Goal: Communication & Community: Answer question/provide support

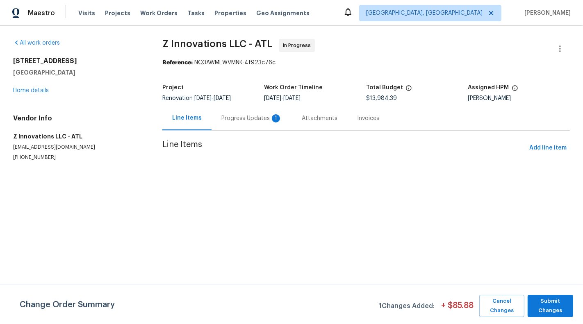
click at [209, 123] on div "Line Items" at bounding box center [186, 118] width 49 height 24
click at [224, 124] on div "Progress Updates 1" at bounding box center [252, 118] width 80 height 24
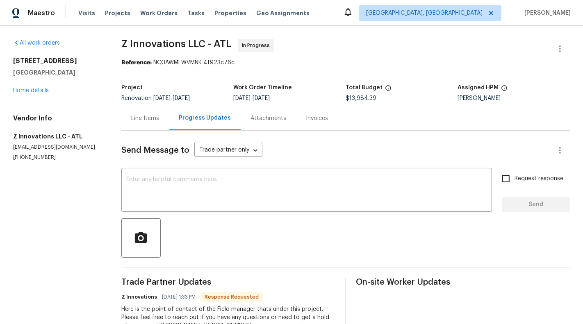
scroll to position [31, 0]
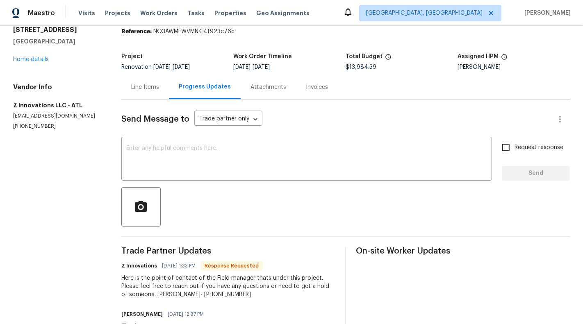
click at [146, 94] on div "Line Items" at bounding box center [145, 87] width 48 height 24
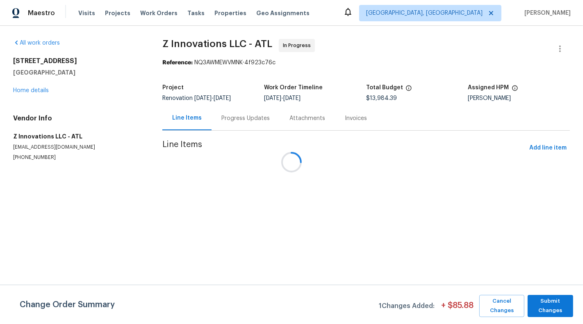
click at [24, 88] on div at bounding box center [291, 162] width 583 height 324
click at [32, 96] on div at bounding box center [291, 162] width 583 height 324
click at [30, 92] on div at bounding box center [291, 162] width 583 height 324
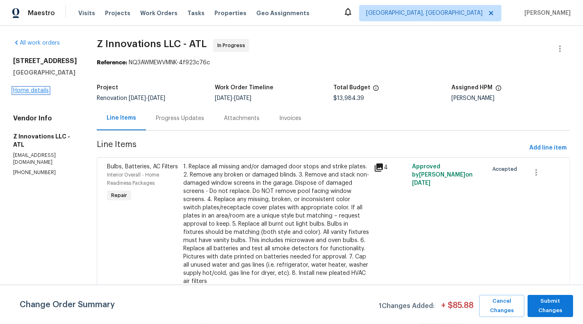
click at [28, 92] on link "Home details" at bounding box center [31, 91] width 36 height 6
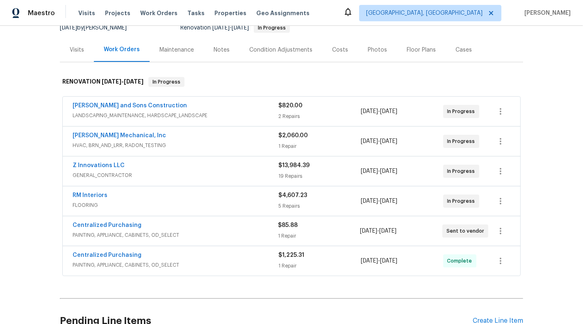
scroll to position [88, 0]
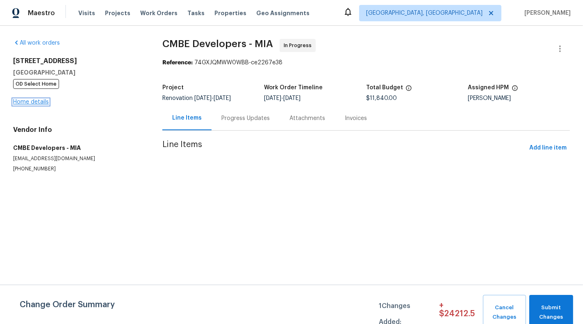
click at [35, 103] on link "Home details" at bounding box center [31, 102] width 36 height 6
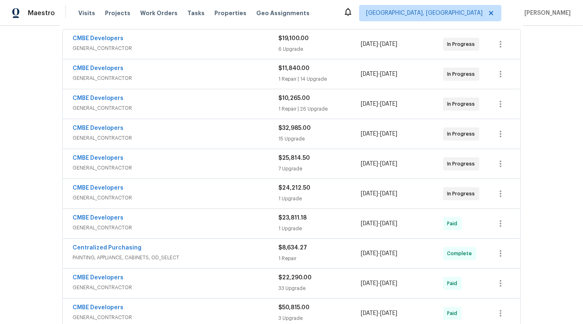
scroll to position [170, 0]
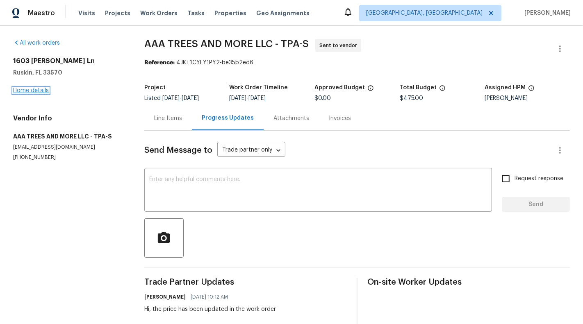
click at [37, 90] on link "Home details" at bounding box center [31, 91] width 36 height 6
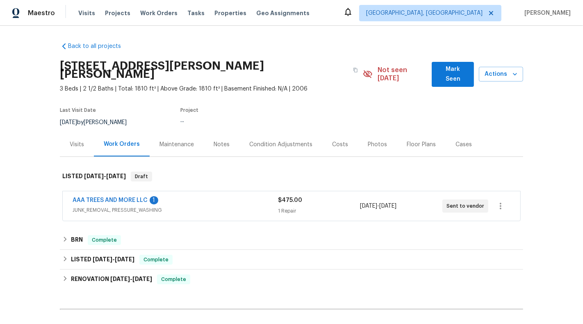
click at [273, 206] on span "JUNK_REMOVAL, PRESSURE_WASHING" at bounding box center [175, 210] width 205 height 8
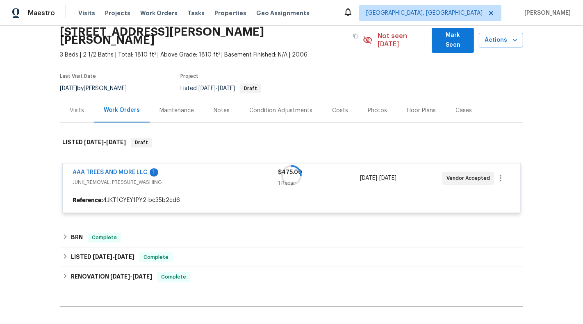
scroll to position [41, 0]
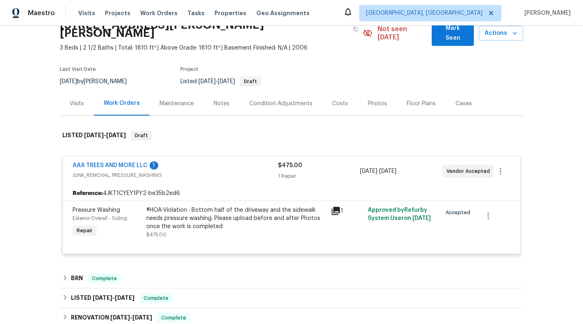
click at [115, 162] on span "AAA TREES AND MORE LLC" at bounding box center [110, 166] width 75 height 8
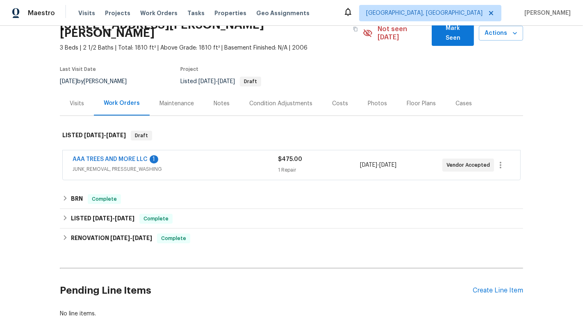
click at [112, 155] on span "AAA TREES AND MORE LLC" at bounding box center [110, 159] width 75 height 8
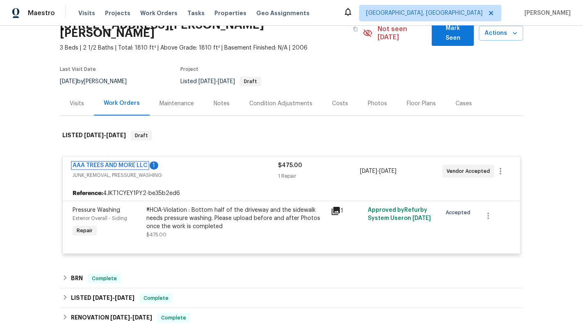
click at [112, 163] on link "AAA TREES AND MORE LLC" at bounding box center [110, 166] width 75 height 6
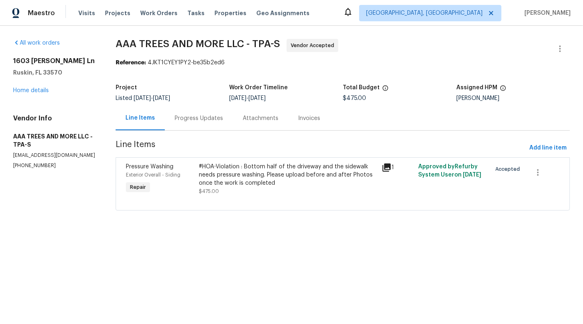
click at [203, 128] on div "Progress Updates" at bounding box center [199, 118] width 68 height 24
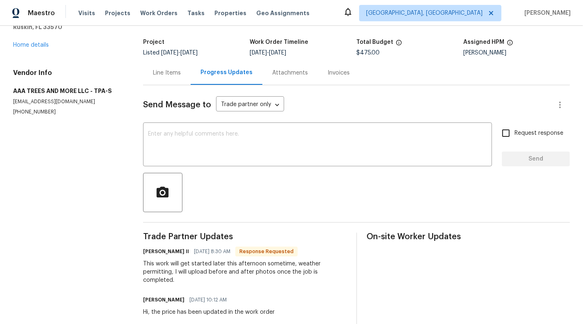
scroll to position [40, 0]
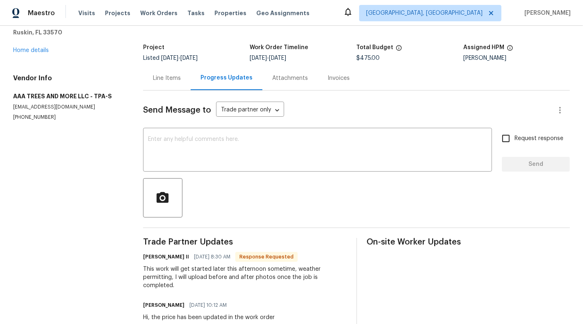
click at [526, 137] on span "Request response" at bounding box center [539, 138] width 49 height 9
click at [515, 137] on input "Request response" at bounding box center [505, 138] width 17 height 17
checkbox input "true"
click at [338, 148] on textarea at bounding box center [317, 151] width 339 height 29
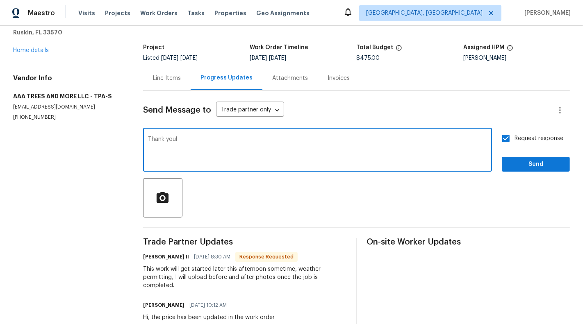
type textarea "Thank you!"
click at [542, 164] on span "Send" at bounding box center [535, 164] width 55 height 10
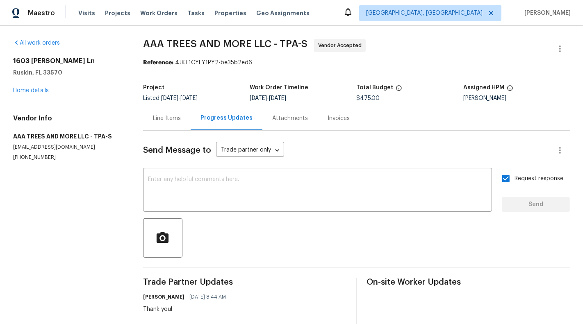
scroll to position [95, 0]
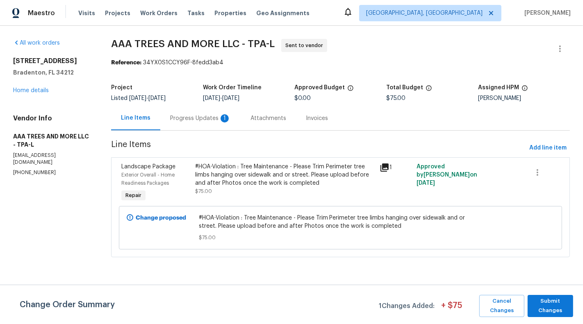
click at [192, 118] on div "Progress Updates 1" at bounding box center [200, 118] width 61 height 8
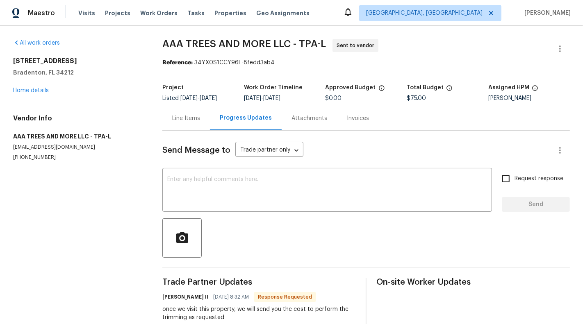
scroll to position [60, 0]
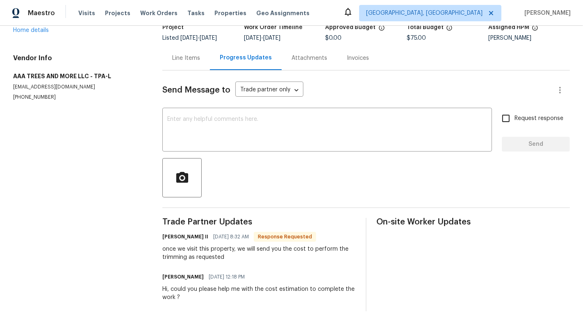
click at [183, 62] on div "Line Items" at bounding box center [186, 58] width 28 height 8
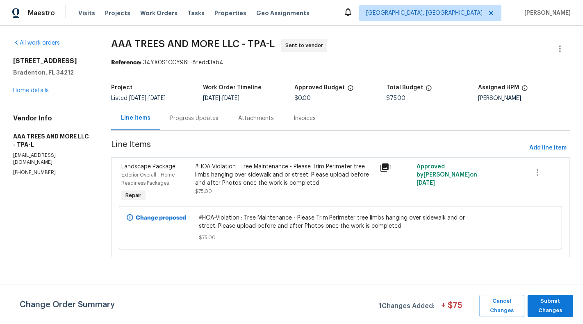
click at [303, 185] on div "#HOA-Violation : Tree Maintenance - Please Trim Perimeter tree limbs hanging ov…" at bounding box center [285, 175] width 180 height 25
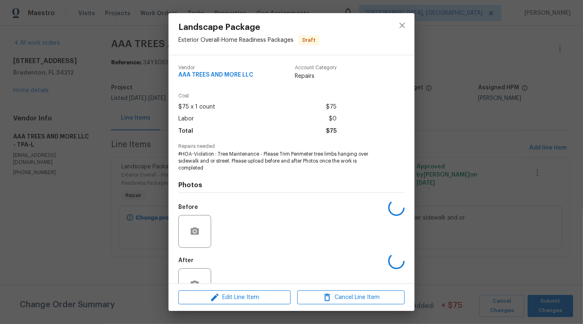
scroll to position [26, 0]
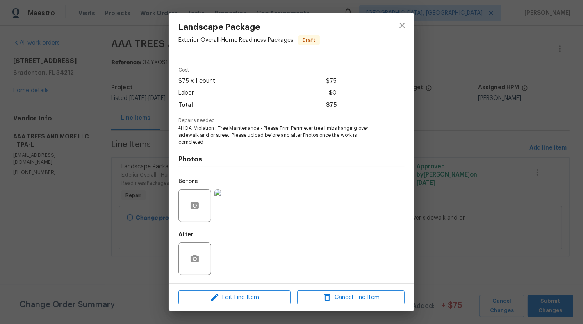
click at [221, 209] on img at bounding box center [230, 205] width 33 height 33
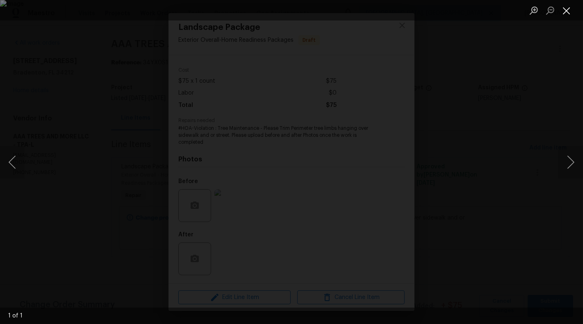
click at [567, 14] on button "Close lightbox" at bounding box center [566, 10] width 16 height 14
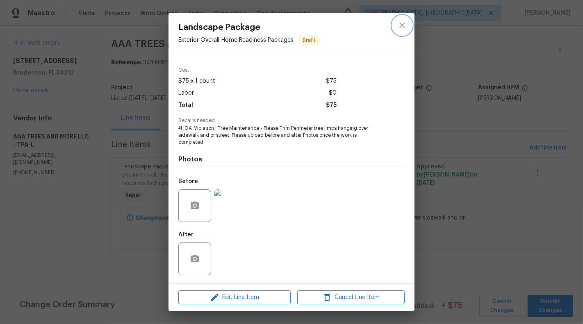
click at [404, 26] on icon "close" at bounding box center [402, 26] width 10 height 10
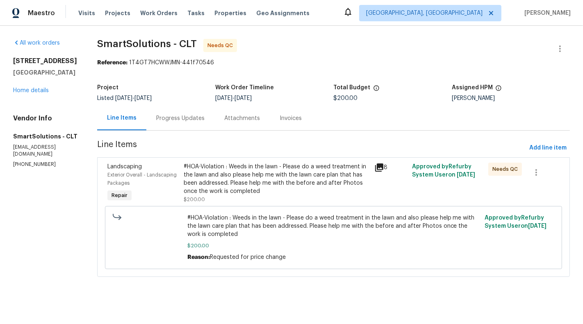
click at [179, 118] on div "Progress Updates" at bounding box center [180, 118] width 48 height 8
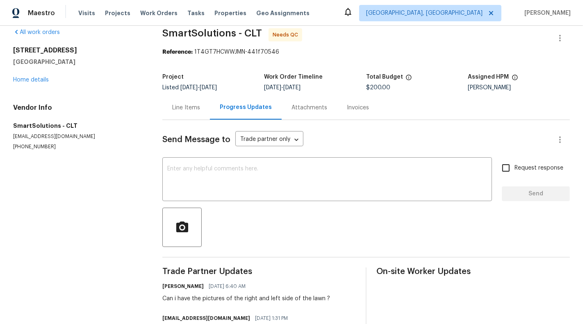
scroll to position [11, 0]
click at [179, 97] on div "Line Items" at bounding box center [186, 107] width 48 height 24
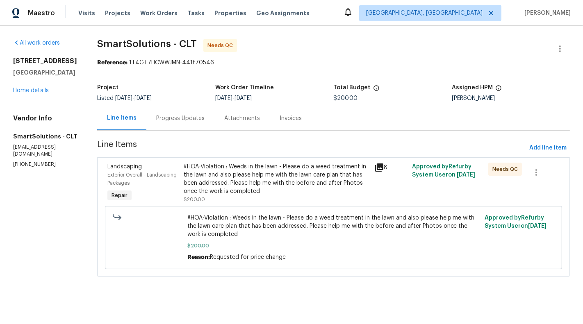
click at [224, 172] on div "#HOA-Violation : Weeds in the lawn - Please do a weed treatment in the lawn and…" at bounding box center [276, 179] width 185 height 33
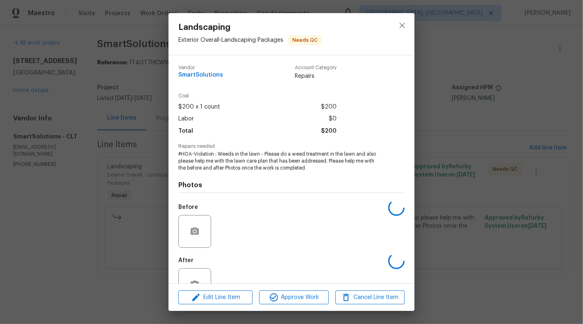
scroll to position [26, 0]
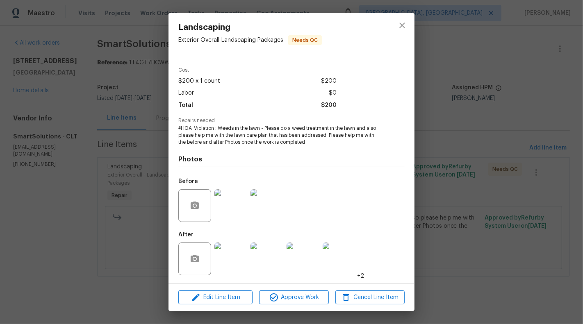
click at [235, 262] on img at bounding box center [230, 259] width 33 height 33
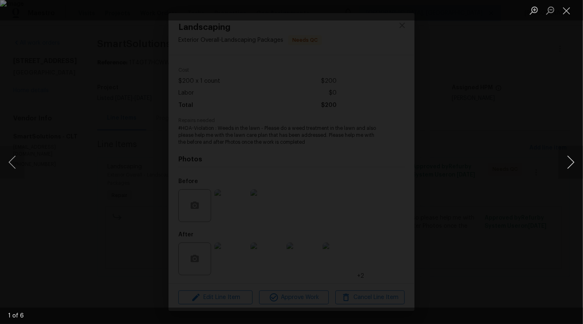
click at [574, 156] on button "Next image" at bounding box center [570, 162] width 25 height 33
click at [574, 159] on button "Next image" at bounding box center [570, 162] width 25 height 33
click at [7, 159] on button "Previous image" at bounding box center [12, 162] width 25 height 33
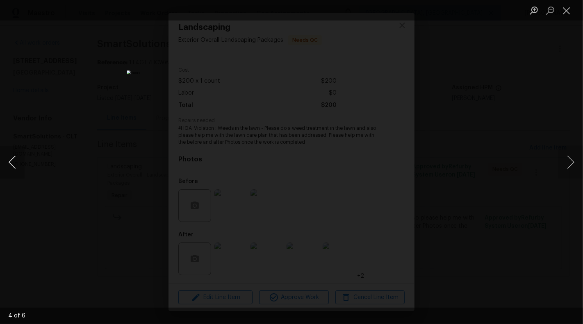
click at [7, 159] on button "Previous image" at bounding box center [12, 162] width 25 height 33
click at [572, 13] on button "Close lightbox" at bounding box center [566, 10] width 16 height 14
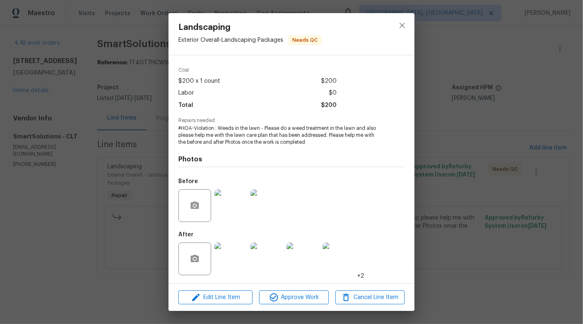
click at [109, 191] on div "Landscaping Exterior Overall - Landscaping Packages Needs QC Vendor SmartSoluti…" at bounding box center [291, 162] width 583 height 324
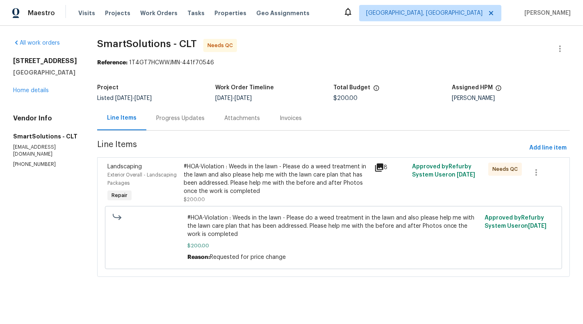
click at [257, 183] on div "#HOA-Violation : Weeds in the lawn - Please do a weed treatment in the lawn and…" at bounding box center [276, 179] width 185 height 33
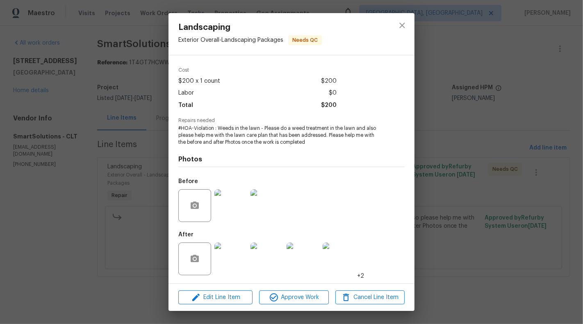
click at [221, 267] on img at bounding box center [230, 259] width 33 height 33
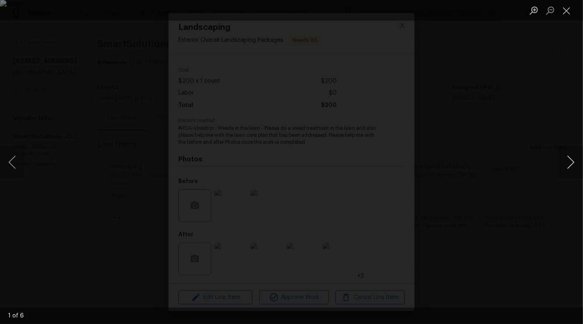
click at [567, 161] on button "Next image" at bounding box center [570, 162] width 25 height 33
click at [571, 157] on button "Next image" at bounding box center [570, 162] width 25 height 33
click at [583, 168] on button "Next image" at bounding box center [570, 162] width 25 height 33
click at [583, 173] on button "Next image" at bounding box center [570, 162] width 25 height 33
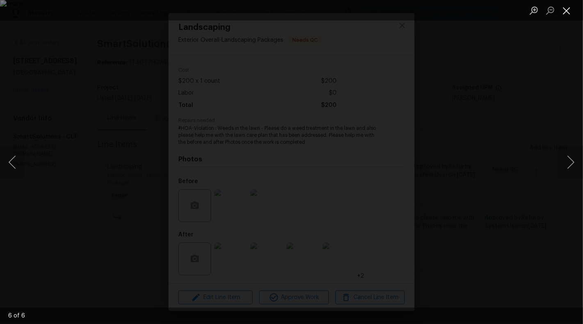
click at [569, 15] on button "Close lightbox" at bounding box center [566, 10] width 16 height 14
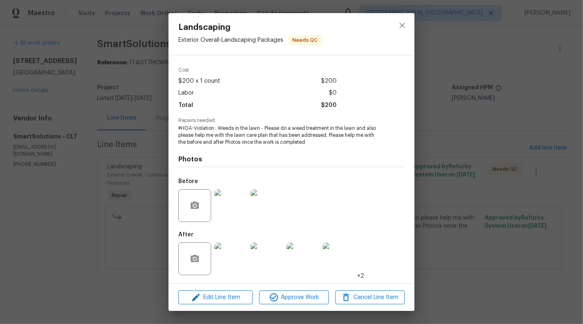
click at [39, 179] on div "Landscaping Exterior Overall - Landscaping Packages Needs QC Vendor SmartSoluti…" at bounding box center [291, 162] width 583 height 324
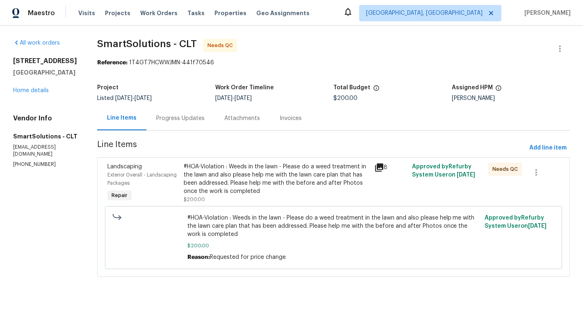
click at [172, 116] on div "Progress Updates" at bounding box center [180, 118] width 48 height 8
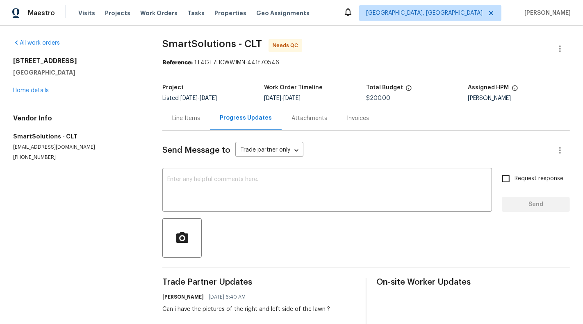
click at [189, 123] on div "Line Items" at bounding box center [186, 118] width 48 height 24
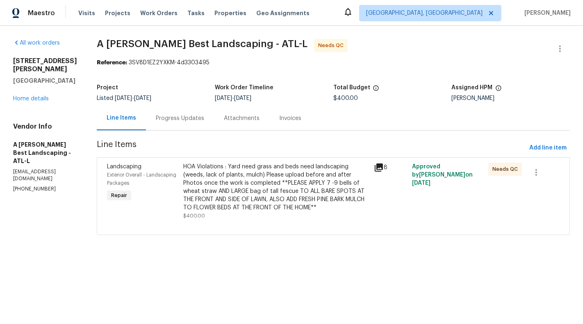
click at [260, 212] on div "HOA Violations : Yard need grass and beds need landscaping (weeds, lack of plan…" at bounding box center [276, 187] width 186 height 49
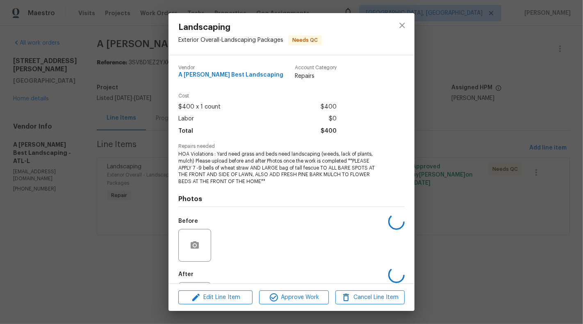
scroll to position [40, 0]
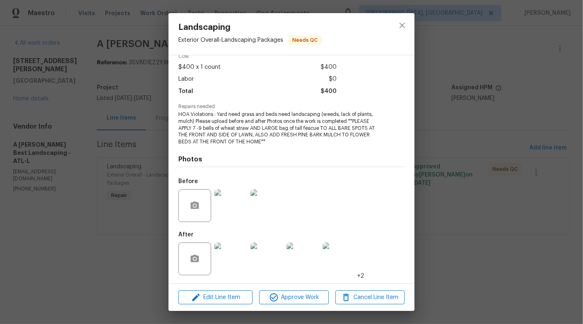
click at [232, 271] on img at bounding box center [230, 259] width 33 height 33
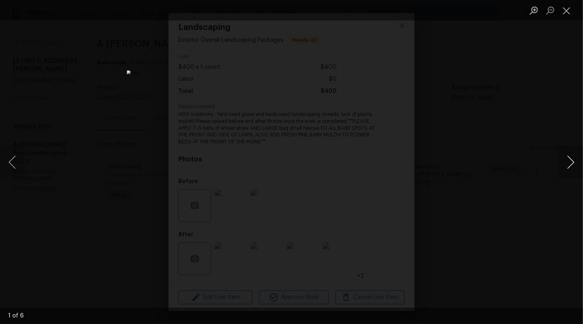
click at [572, 164] on button "Next image" at bounding box center [570, 162] width 25 height 33
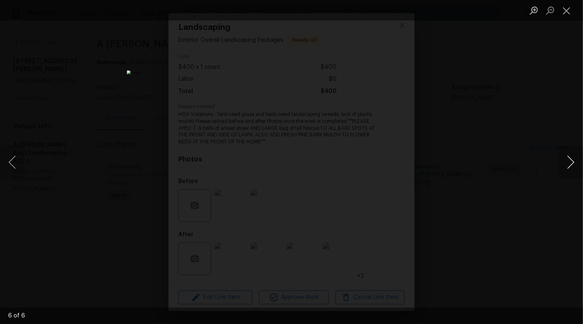
click at [572, 164] on button "Next image" at bounding box center [570, 162] width 25 height 33
click at [571, 9] on button "Close lightbox" at bounding box center [566, 10] width 16 height 14
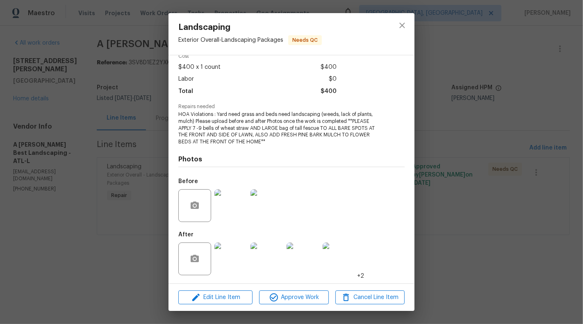
click at [114, 131] on div "Landscaping Exterior Overall - Landscaping Packages Needs QC Vendor A [PERSON_N…" at bounding box center [291, 162] width 583 height 324
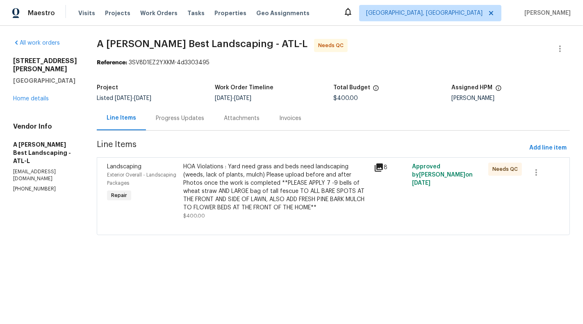
click at [288, 189] on div "HOA Violations : Yard need grass and beds need landscaping (weeds, lack of plan…" at bounding box center [276, 187] width 186 height 49
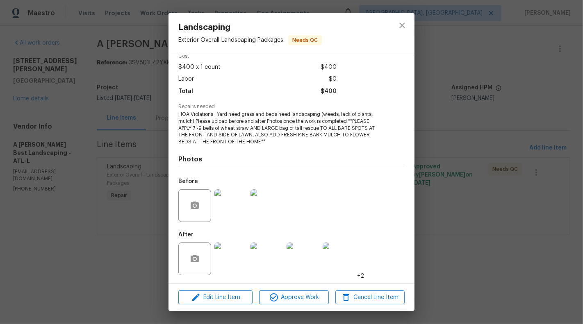
click at [231, 266] on img at bounding box center [230, 259] width 33 height 33
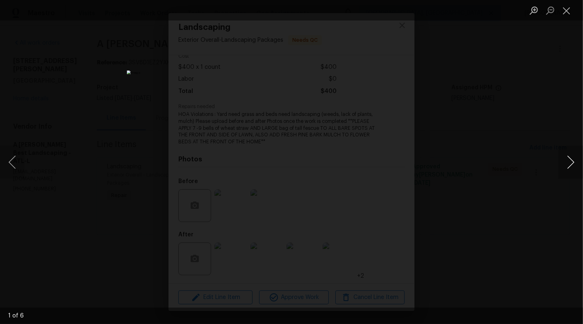
click at [574, 169] on button "Next image" at bounding box center [570, 162] width 25 height 33
click at [583, 172] on button "Next image" at bounding box center [570, 162] width 25 height 33
click at [583, 159] on button "Next image" at bounding box center [570, 162] width 25 height 33
click at [583, 167] on button "Next image" at bounding box center [570, 162] width 25 height 33
click at [576, 158] on button "Next image" at bounding box center [570, 162] width 25 height 33
